Goal: Information Seeking & Learning: Learn about a topic

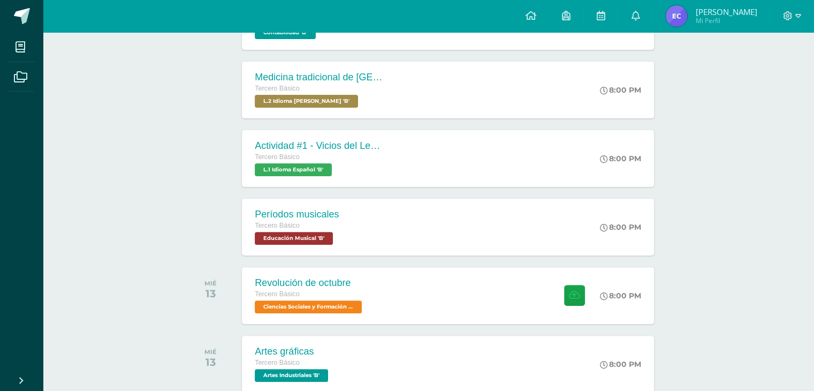
scroll to position [289, 0]
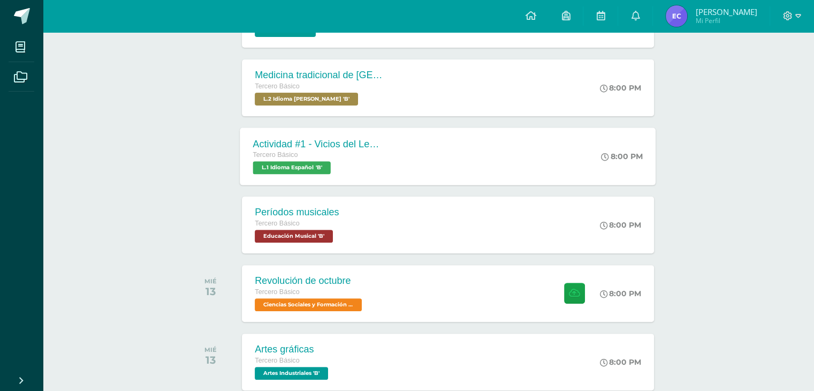
click at [398, 138] on div "Actividad #1 - Vicios del LenguaJe Tercero Básico L.1 Idioma Español 'B' 8:00 P…" at bounding box center [448, 155] width 416 height 57
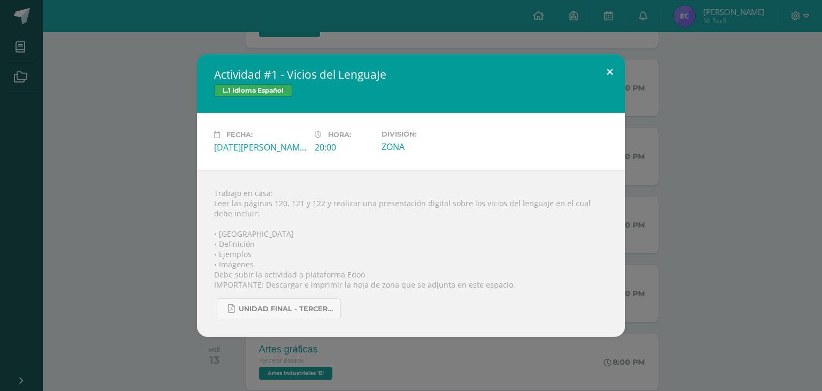
click at [609, 66] on button at bounding box center [610, 72] width 31 height 36
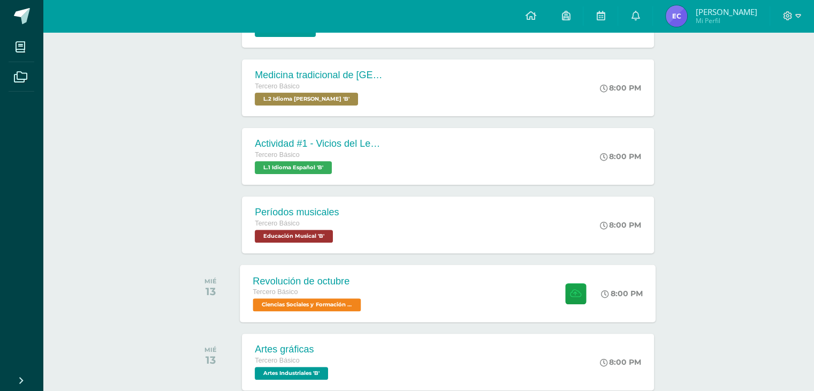
click at [345, 298] on span "Ciencias Sociales y Formación Ciudadana 'B'" at bounding box center [307, 304] width 108 height 13
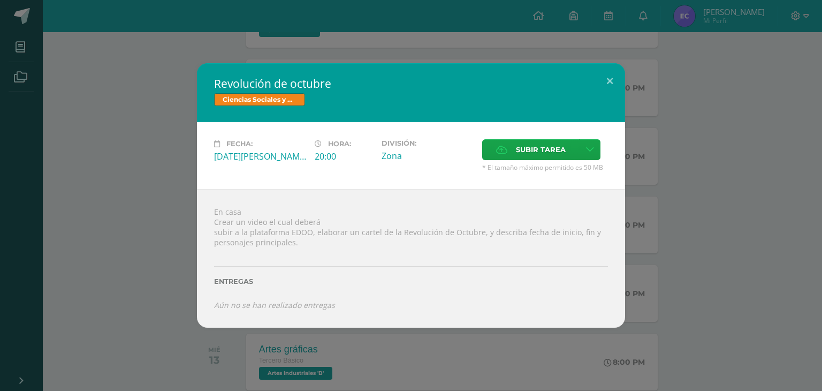
click at [77, 253] on div "Revolución de octubre Ciencias Sociales y Formación Ciudadana Fecha: [DATE][PER…" at bounding box center [411, 195] width 814 height 264
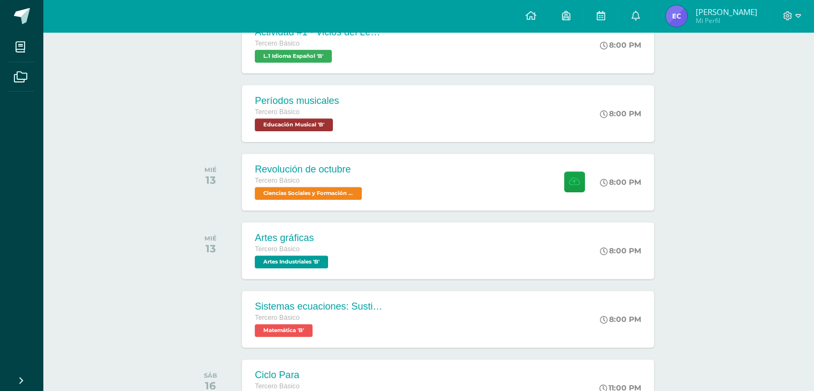
scroll to position [400, 0]
click at [270, 316] on span "Tercero Básico" at bounding box center [277, 317] width 44 height 7
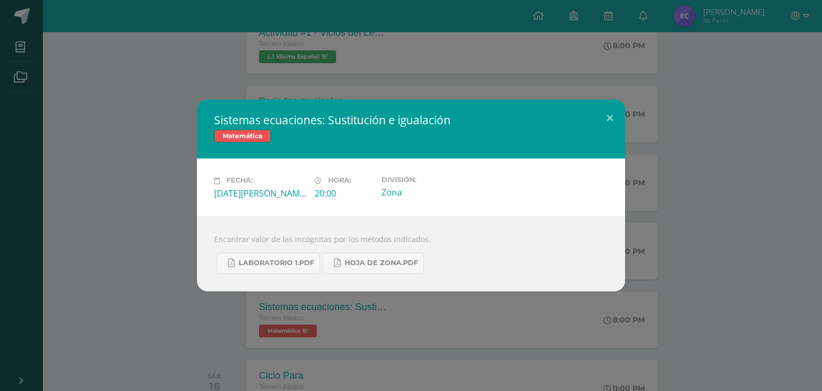
click at [171, 154] on div "Sistemas ecuaciones: Sustitución e igualación Matemática Fecha: [DATE][PERSON_N…" at bounding box center [411, 195] width 814 height 191
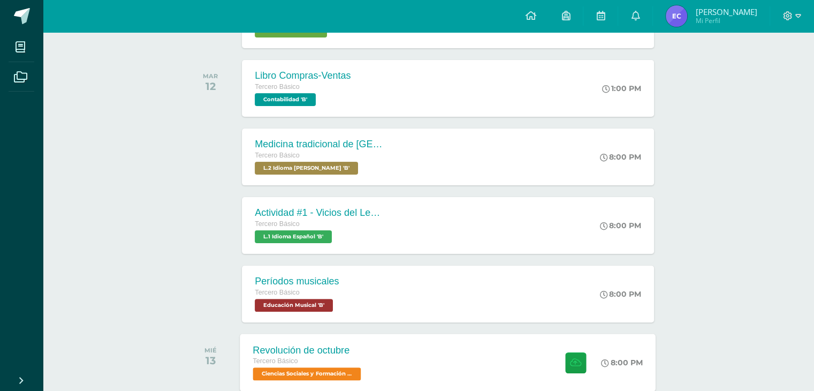
scroll to position [223, 0]
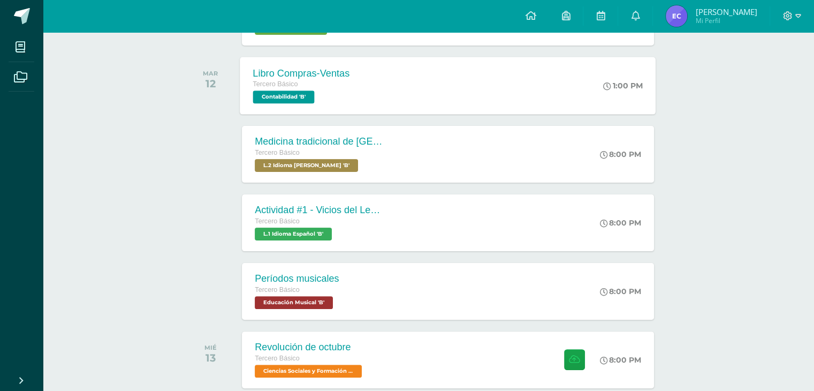
click at [433, 80] on div "Libro Compras-Ventas Tercero Básico Contabilidad 'B' 1:00 PM Libro Compras-Vent…" at bounding box center [448, 85] width 416 height 57
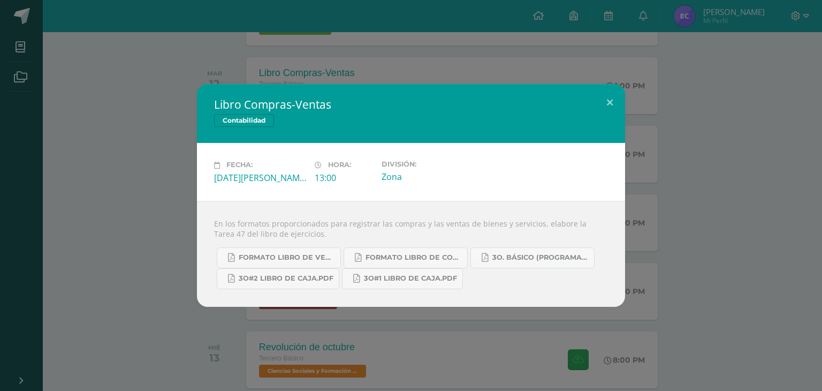
click at [176, 121] on div "Libro Compras-Ventas Contabilidad Fecha: [DATE][PERSON_NAME] Hora: 13:00 Divisi…" at bounding box center [411, 195] width 814 height 222
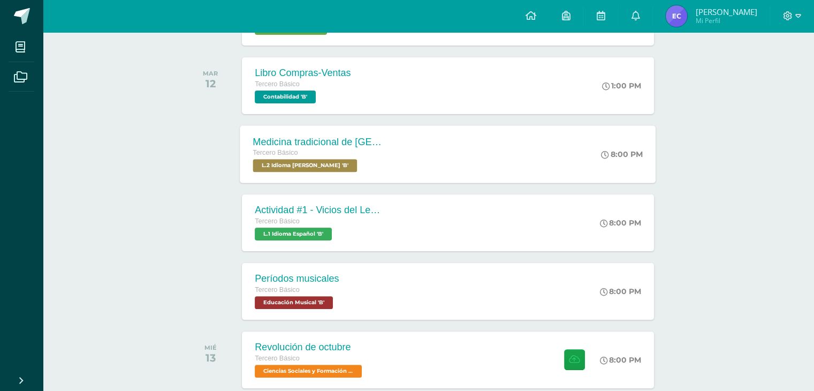
click at [337, 148] on div "Tercero Básico" at bounding box center [318, 153] width 130 height 12
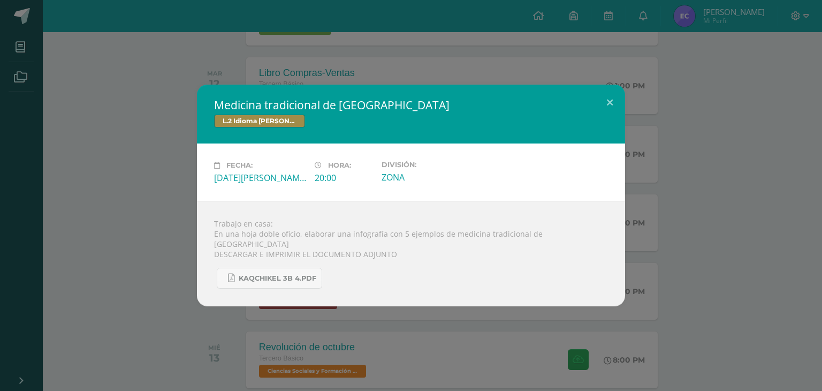
click at [163, 156] on div "Medicina tradicional de [GEOGRAPHIC_DATA] L.2 Idioma [PERSON_NAME] Fecha: [DATE…" at bounding box center [411, 196] width 814 height 222
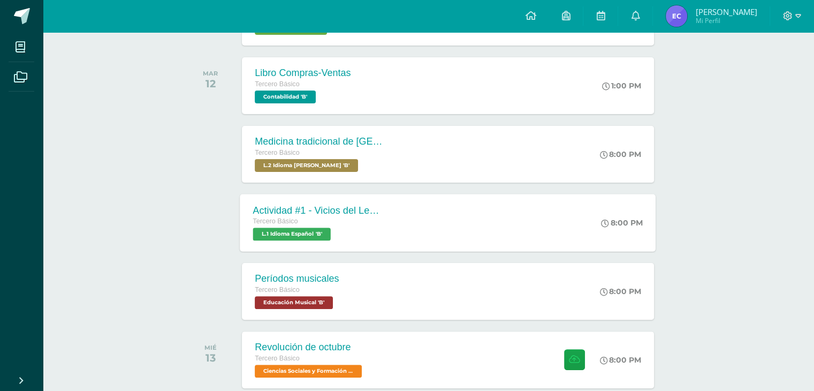
click at [349, 225] on div "Tercero Básico" at bounding box center [318, 222] width 130 height 12
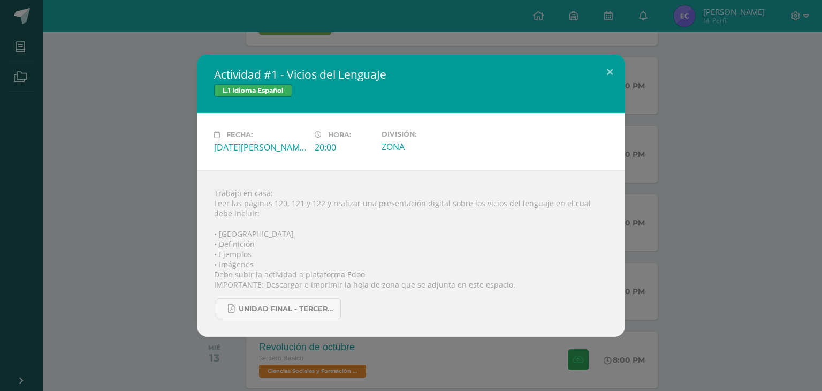
click at [99, 207] on div "Actividad #1 - Vicios del LenguaJe L.1 Idioma Español Fecha: [DATE][PERSON_NAME…" at bounding box center [411, 195] width 814 height 283
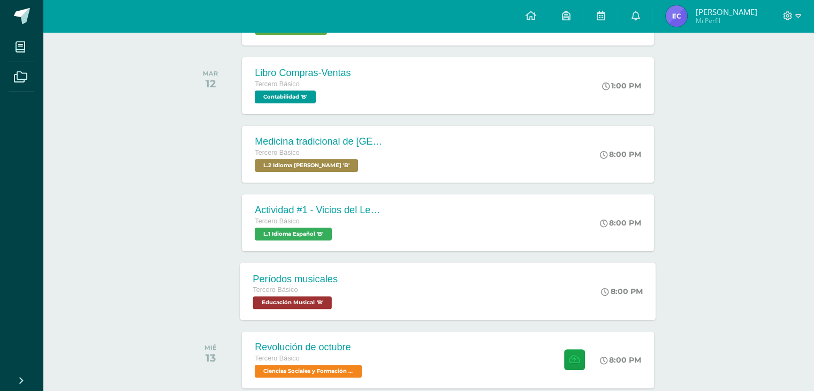
click at [362, 299] on div "Períodos musicales Tercero Básico Educación Musical 'B' 8:00 PM Períodos musica…" at bounding box center [448, 290] width 416 height 57
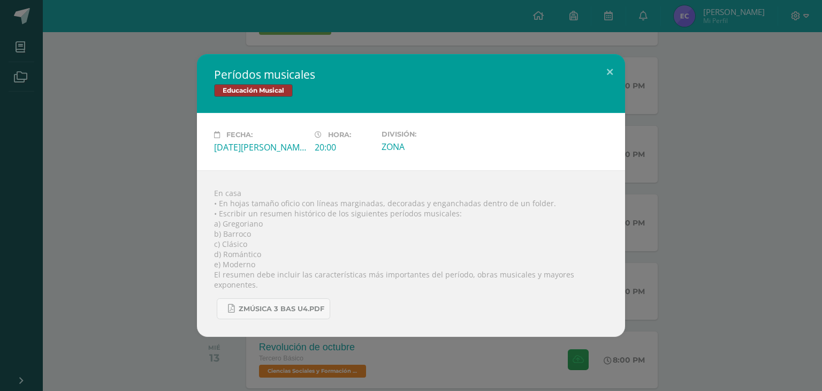
click at [132, 219] on div "Períodos musicales Educación Musical Fecha: [DATE][PERSON_NAME] Hora: 20:00 Div…" at bounding box center [411, 195] width 814 height 283
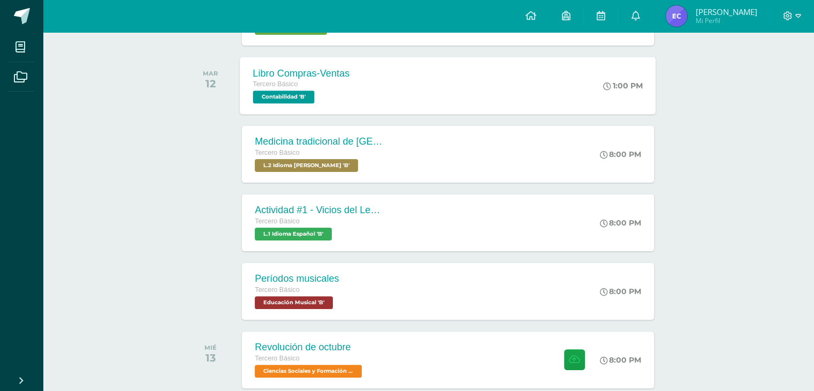
click at [395, 105] on div "Libro Compras-Ventas Tercero Básico Contabilidad 'B' 1:00 PM Libro Compras-Vent…" at bounding box center [448, 85] width 416 height 57
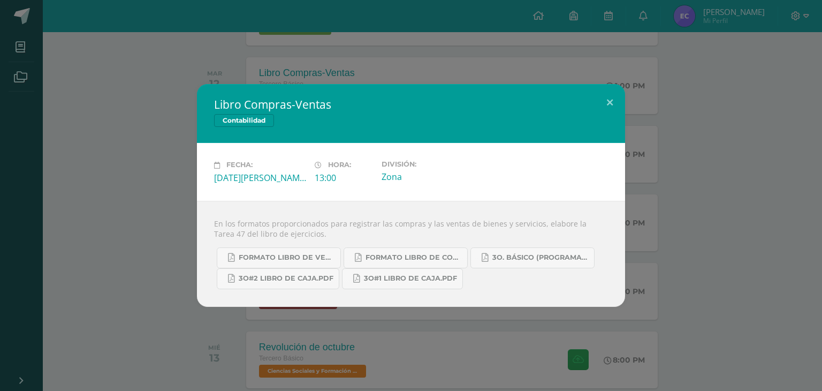
click at [179, 139] on div "Libro Compras-Ventas Contabilidad Fecha: [DATE][PERSON_NAME] Hora: 13:00 Divisi…" at bounding box center [411, 195] width 814 height 222
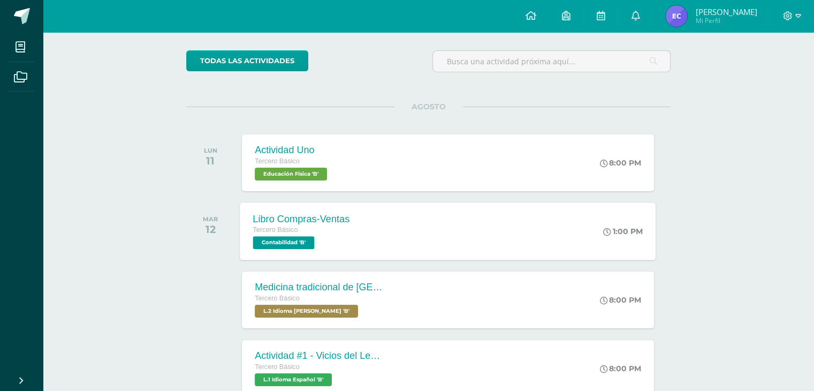
scroll to position [0, 0]
